Goal: Feedback & Contribution: Leave review/rating

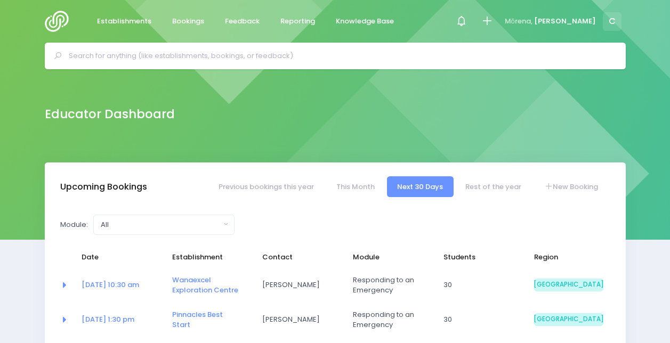
select select "5"
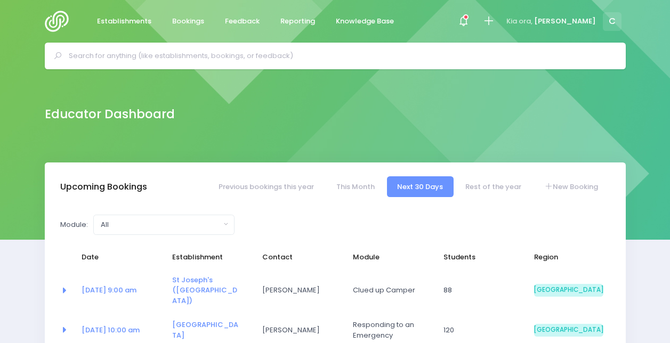
select select "5"
click at [470, 19] on icon at bounding box center [464, 21] width 12 height 12
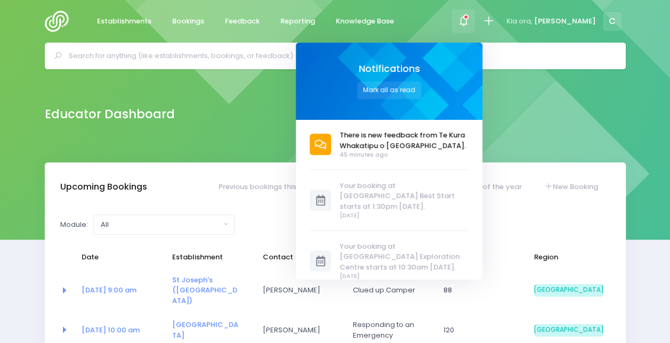
click at [437, 128] on div "There is new feedback from Te Kura Whakatipu o Kawarau. 45 minutes ago 1 day ag…" at bounding box center [395, 200] width 171 height 160
click at [437, 135] on span "There is new feedback from Te Kura Whakatipu o [GEOGRAPHIC_DATA]." at bounding box center [404, 140] width 129 height 21
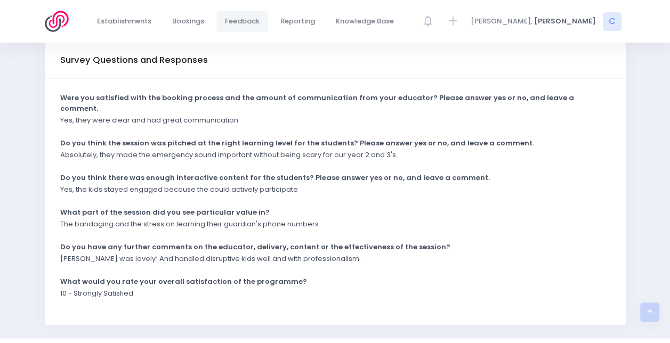
scroll to position [262, 0]
drag, startPoint x: 191, startPoint y: 137, endPoint x: 309, endPoint y: 142, distance: 118.5
click at [309, 149] on p "Absolutely, they made the emergency sound important without being scary for our…" at bounding box center [229, 154] width 338 height 11
click at [164, 184] on div "Yes, the kids stayed engaged because the could actively participate" at bounding box center [328, 193] width 550 height 18
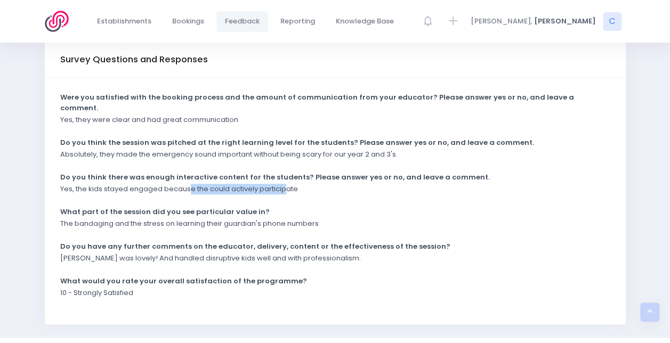
drag, startPoint x: 189, startPoint y: 173, endPoint x: 286, endPoint y: 169, distance: 97.7
click at [286, 184] on p "Yes, the kids stayed engaged because the could actively participate" at bounding box center [179, 189] width 238 height 11
click at [196, 219] on div "The bandaging and the stress on learning their guardian's phone numbers" at bounding box center [328, 228] width 550 height 18
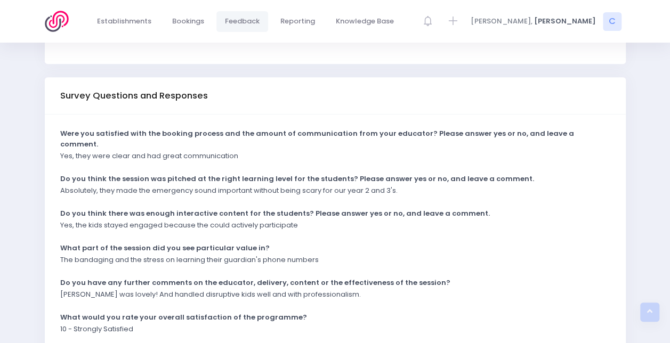
scroll to position [219, 0]
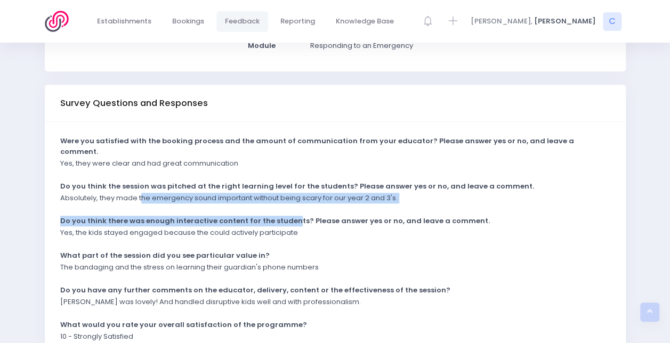
drag, startPoint x: 143, startPoint y: 181, endPoint x: 287, endPoint y: 203, distance: 145.6
click at [287, 203] on div "Were you satisfied with the booking process and the amount of communication fro…" at bounding box center [335, 245] width 581 height 246
click at [287, 216] on strong "Do you think there was enough interactive content for the students? Please answ…" at bounding box center [275, 221] width 430 height 10
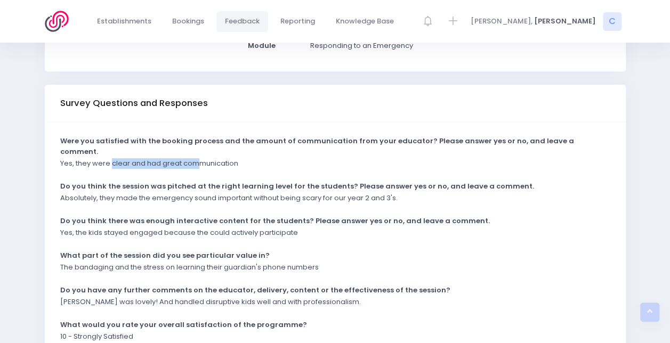
drag, startPoint x: 112, startPoint y: 145, endPoint x: 202, endPoint y: 153, distance: 90.0
click at [202, 158] on div "Yes, they were clear and had great communication" at bounding box center [328, 167] width 550 height 18
click at [203, 158] on div "Were you satisfied with the booking process and the amount of communication fro…" at bounding box center [335, 245] width 581 height 246
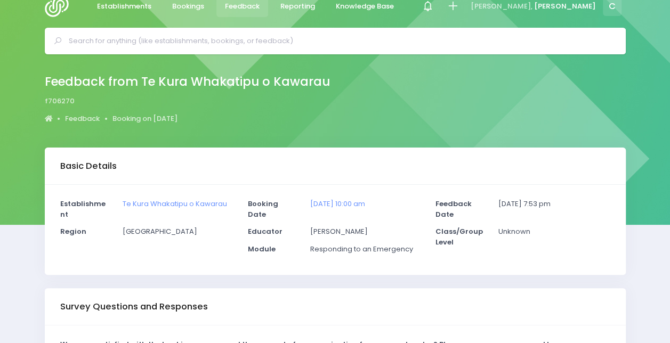
scroll to position [0, 0]
